Goal: Information Seeking & Learning: Learn about a topic

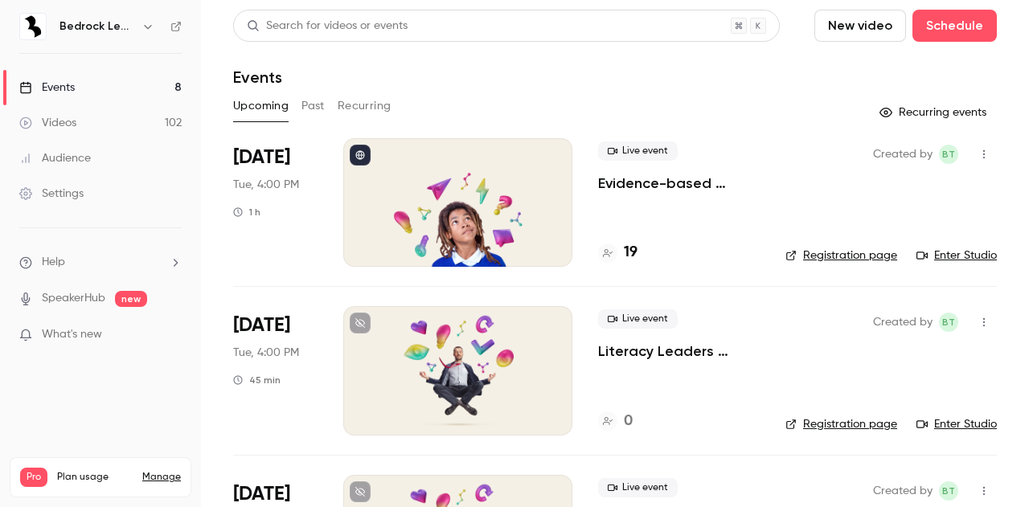
scroll to position [1, 0]
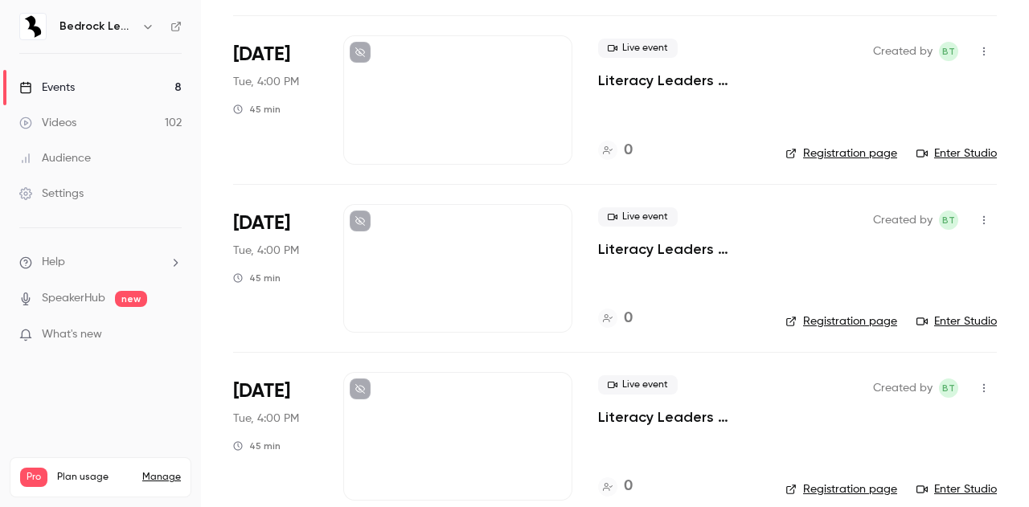
scroll to position [270, 0]
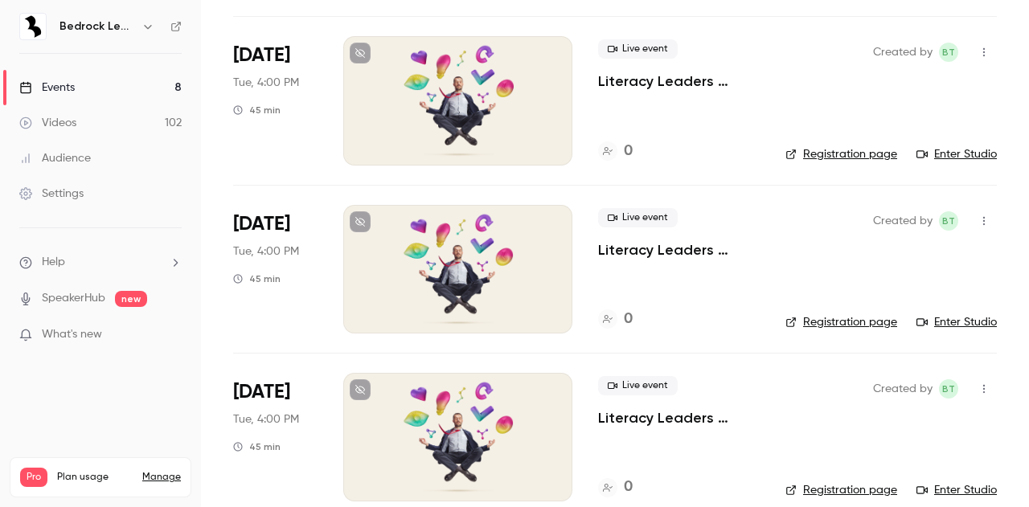
click at [520, 116] on div at bounding box center [457, 100] width 229 height 129
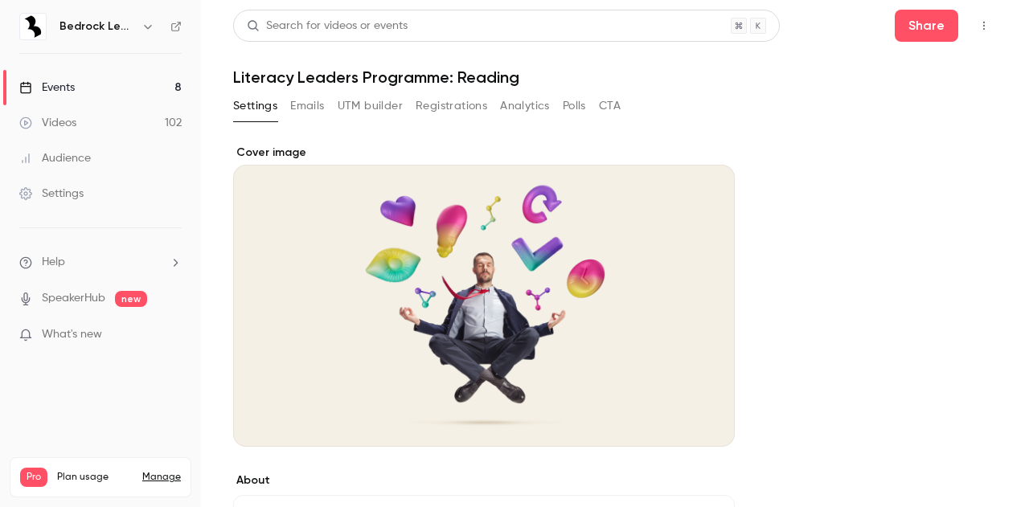
click at [107, 88] on link "Events 8" at bounding box center [100, 87] width 201 height 35
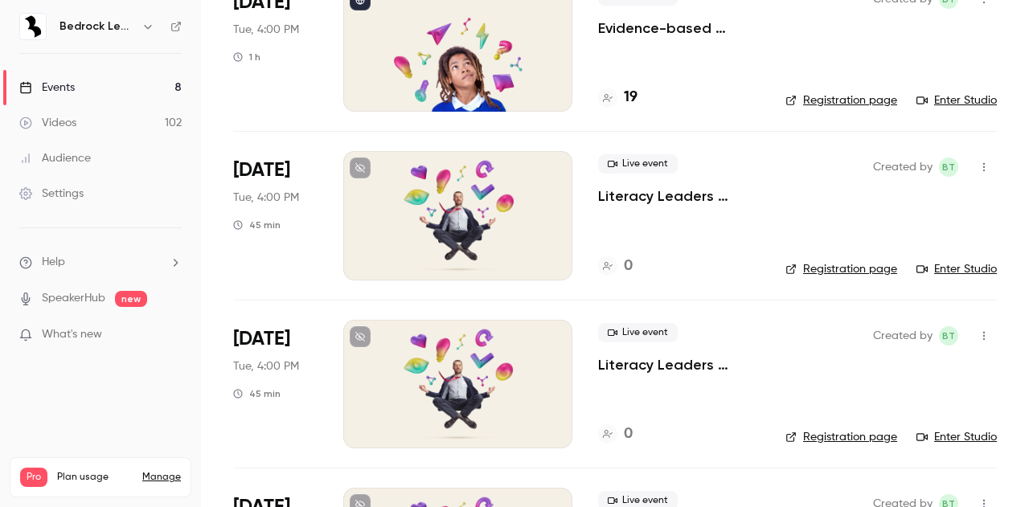
scroll to position [219, 0]
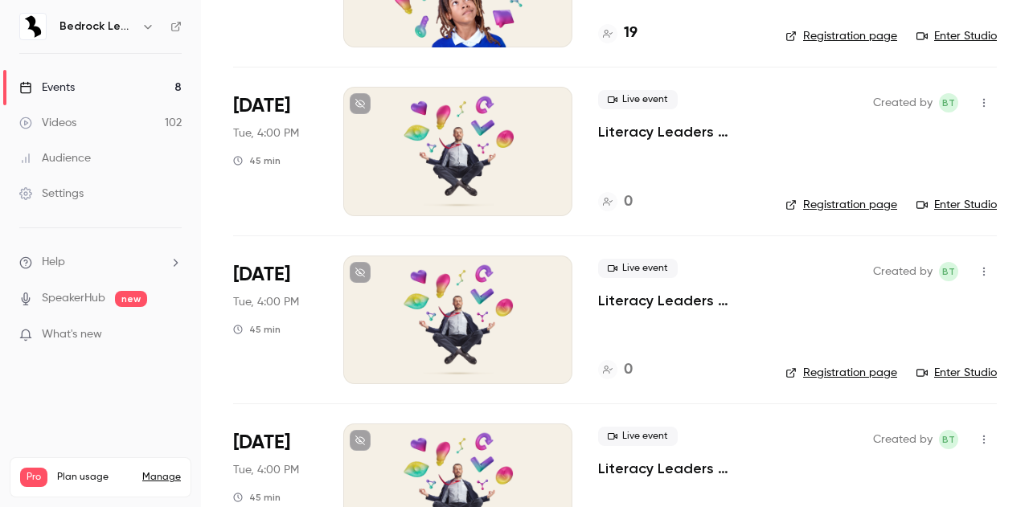
click at [555, 316] on div at bounding box center [457, 320] width 229 height 129
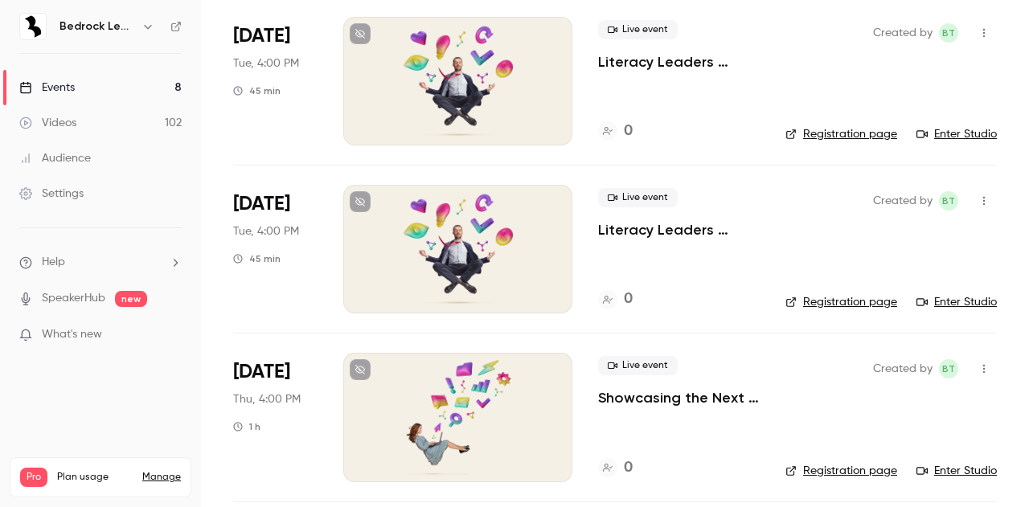
scroll to position [494, 0]
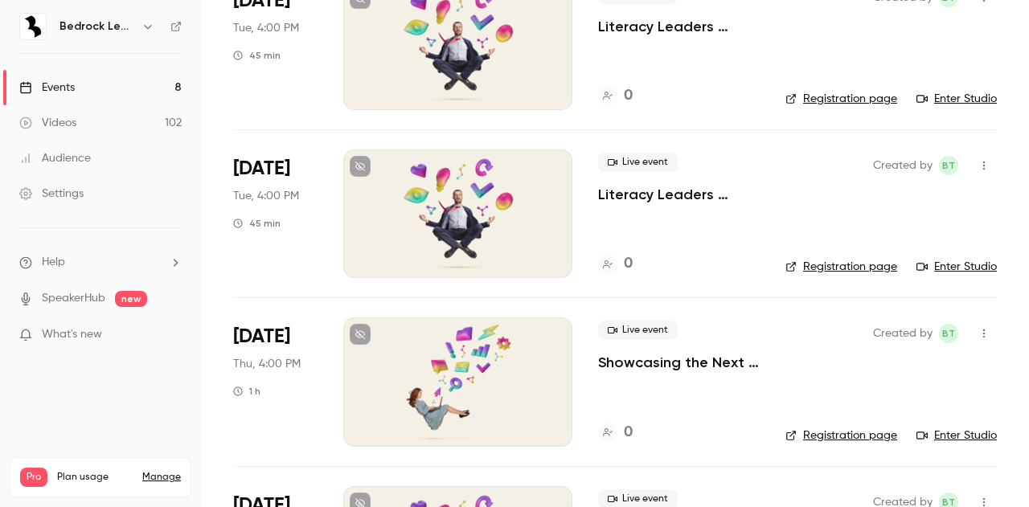
click at [652, 194] on p "Literacy Leaders Programme: Oracy" at bounding box center [679, 194] width 162 height 19
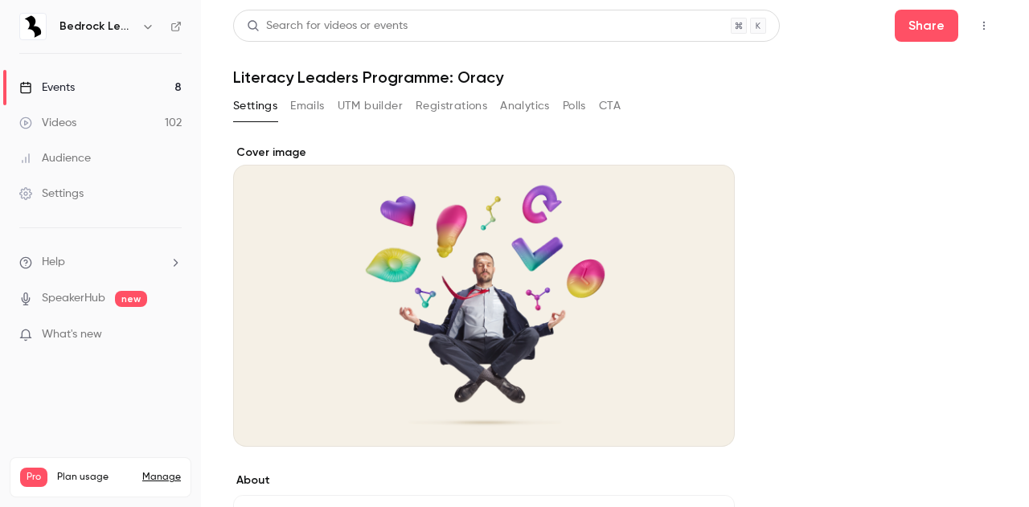
click at [64, 84] on div "Events" at bounding box center [46, 88] width 55 height 16
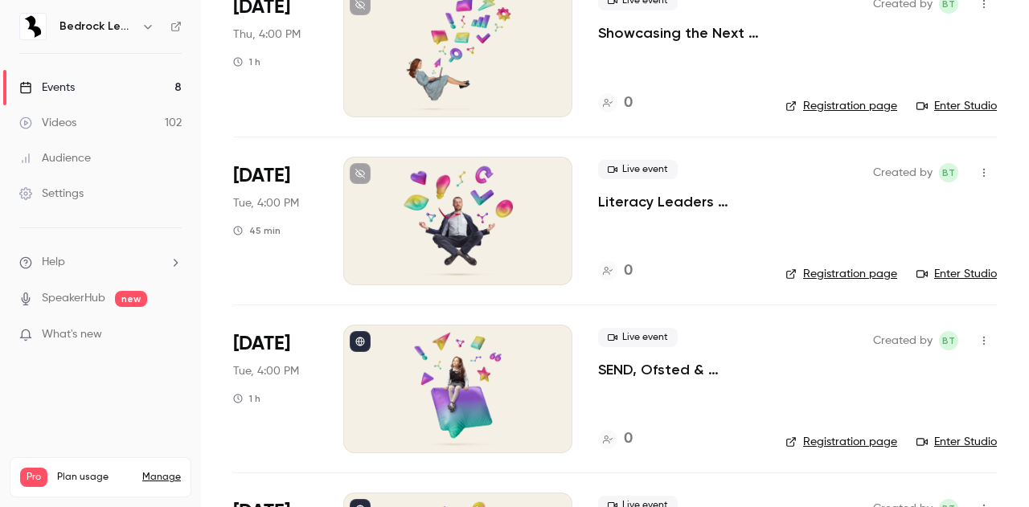
scroll to position [824, 0]
click at [444, 229] on div at bounding box center [457, 220] width 229 height 129
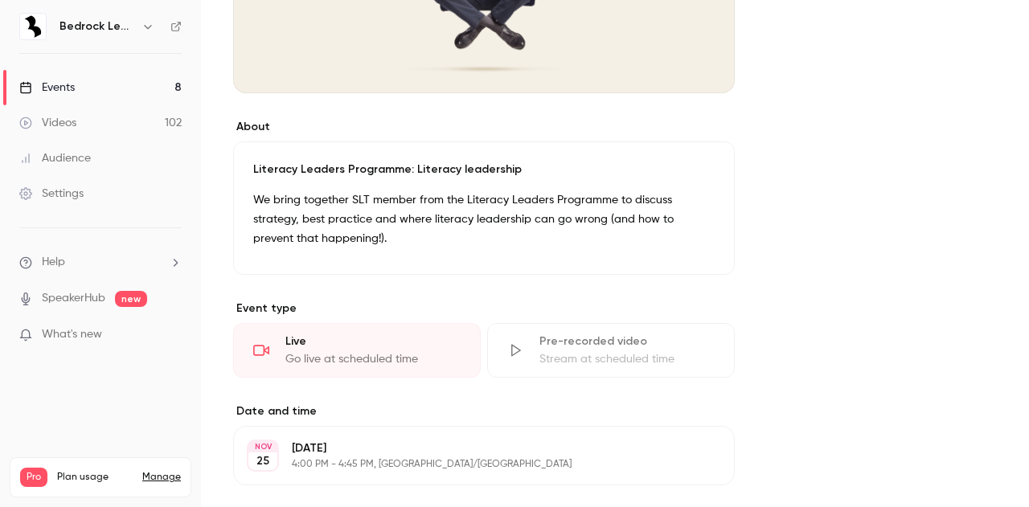
scroll to position [382, 0]
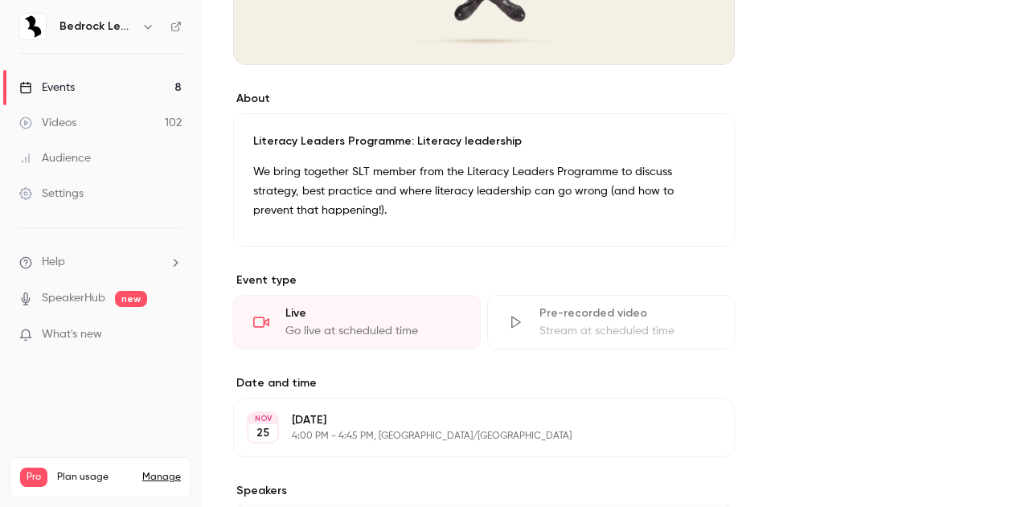
click at [84, 79] on link "Events 8" at bounding box center [100, 87] width 201 height 35
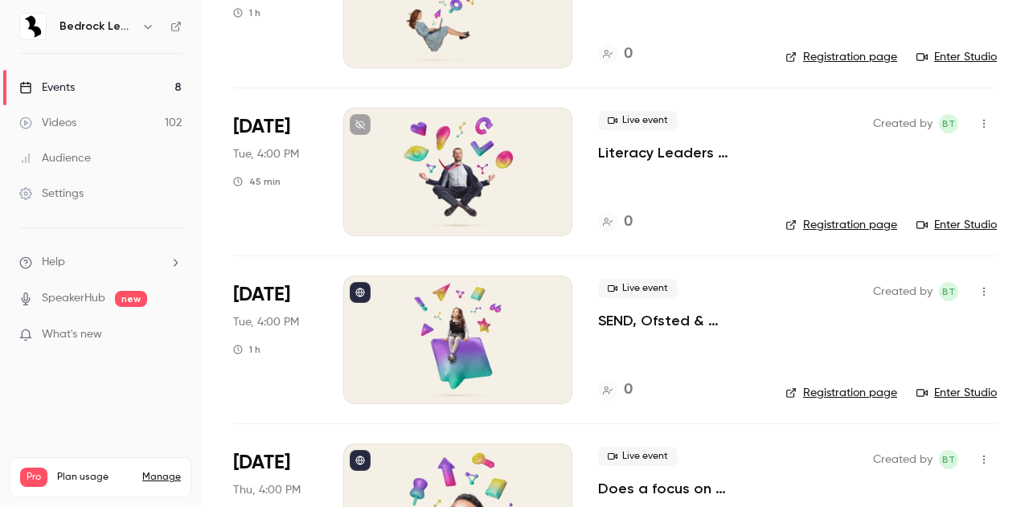
scroll to position [884, 0]
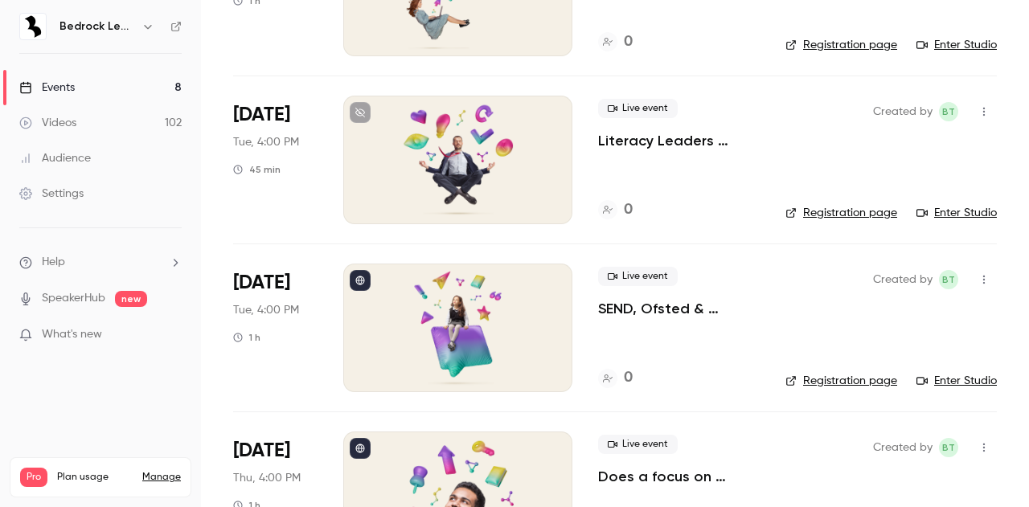
click at [623, 303] on p "SEND, Ofsted & literacy: What the changes mean for your school?" at bounding box center [679, 308] width 162 height 19
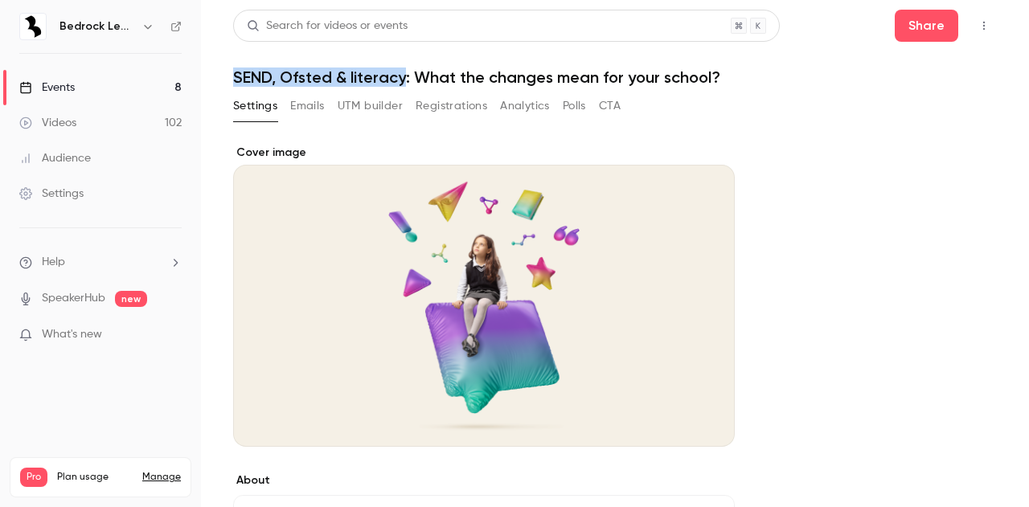
drag, startPoint x: 403, startPoint y: 80, endPoint x: 232, endPoint y: 84, distance: 171.3
click at [232, 84] on main "Search for videos or events Share SEND, Ofsted & literacy: What the changes mea…" at bounding box center [615, 253] width 828 height 507
copy h1 "SEND, Ofsted & literacy"
